Goal: Communication & Community: Answer question/provide support

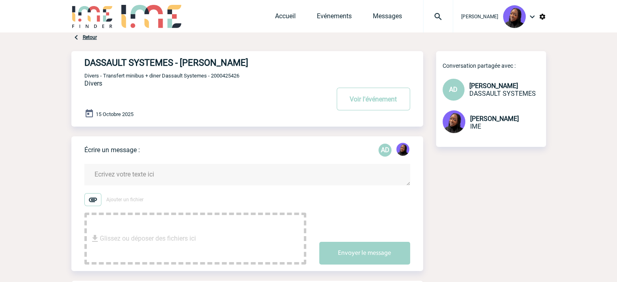
click at [162, 162] on form "Ajouter un fichier Glissez ou déposer des fichiers ici Envoyer le message" at bounding box center [253, 209] width 339 height 111
click at [161, 169] on textarea at bounding box center [247, 175] width 326 height 22
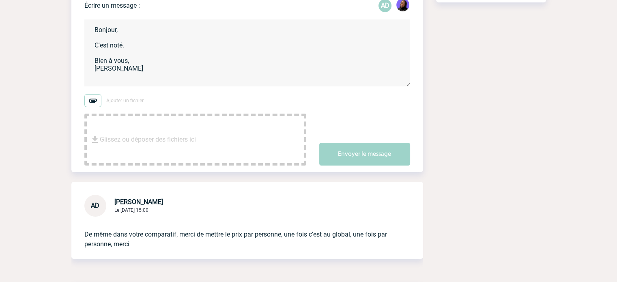
scroll to position [122, 0]
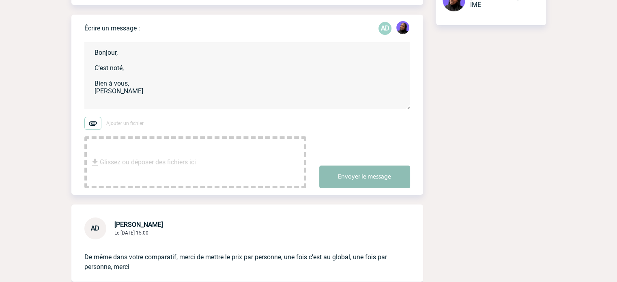
type textarea "Bonjour, C'est noté, Bien à vous, Tabaski THIAM"
click at [345, 176] on button "Envoyer le message" at bounding box center [364, 177] width 91 height 23
